Goal: Transaction & Acquisition: Purchase product/service

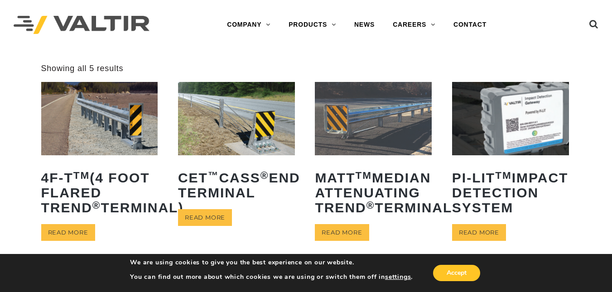
click at [94, 112] on img at bounding box center [99, 118] width 117 height 73
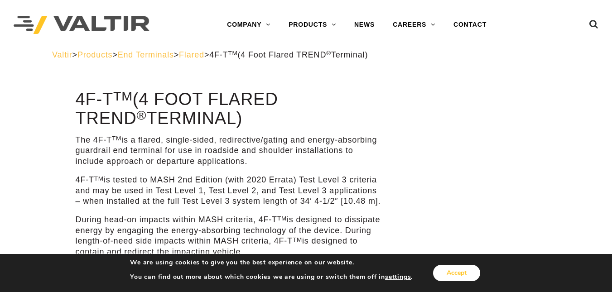
click at [471, 270] on button "Accept" at bounding box center [456, 273] width 47 height 16
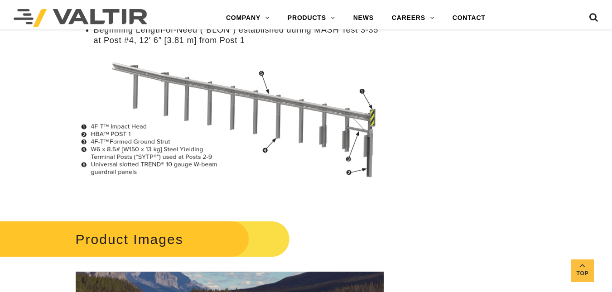
scroll to position [1023, 0]
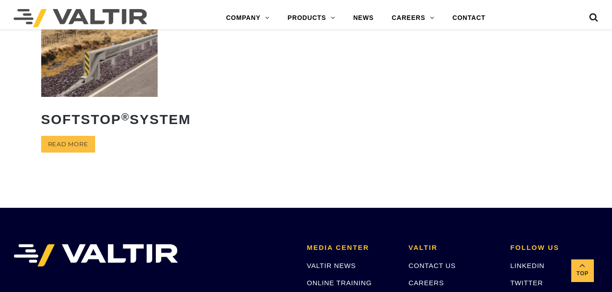
scroll to position [256, 0]
